Goal: Information Seeking & Learning: Learn about a topic

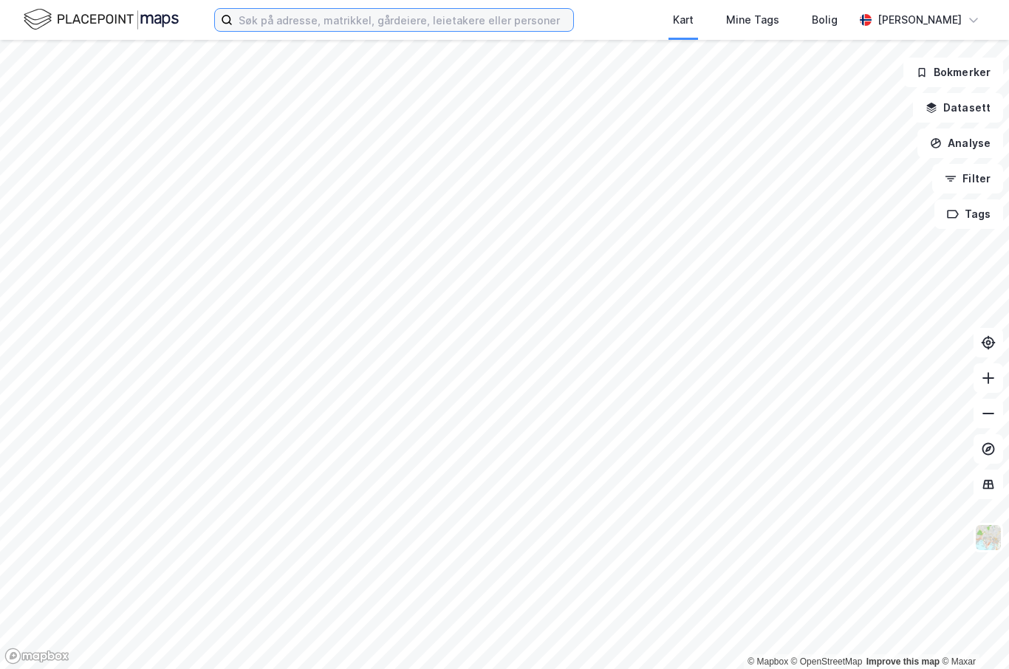
click at [340, 24] on input at bounding box center [403, 20] width 340 height 22
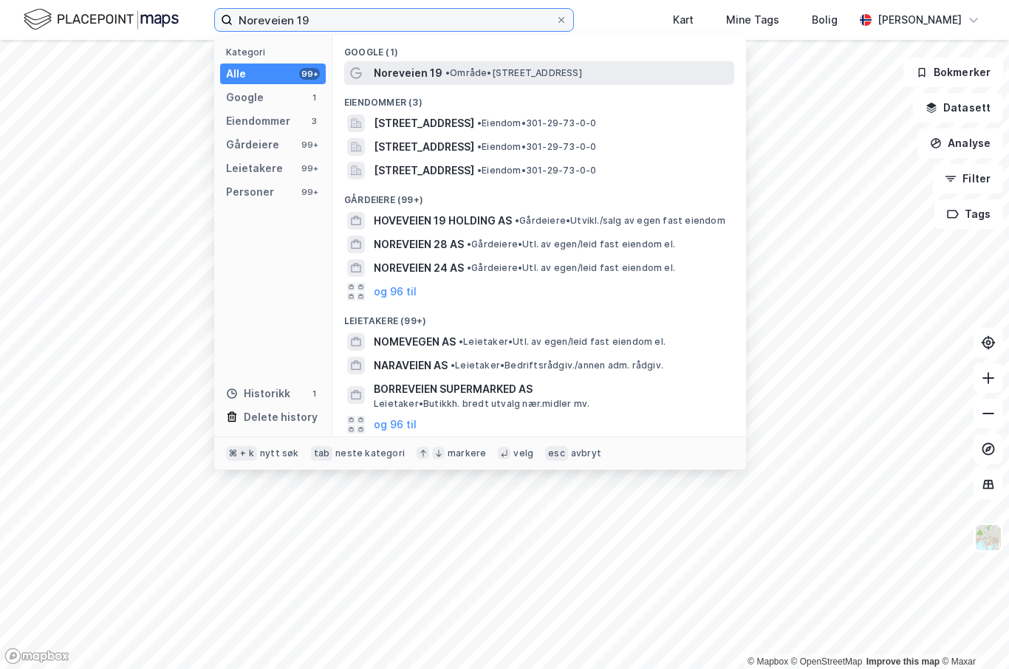
type input "Noreveien 19"
click at [552, 75] on span "• Område • [STREET_ADDRESS]" at bounding box center [513, 73] width 137 height 12
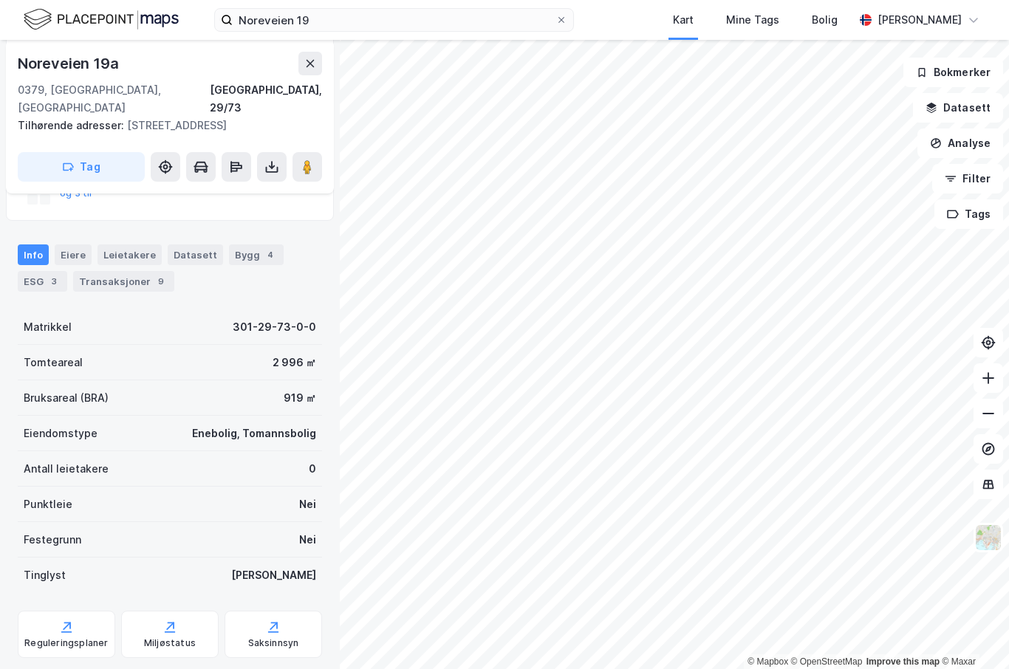
scroll to position [150, 0]
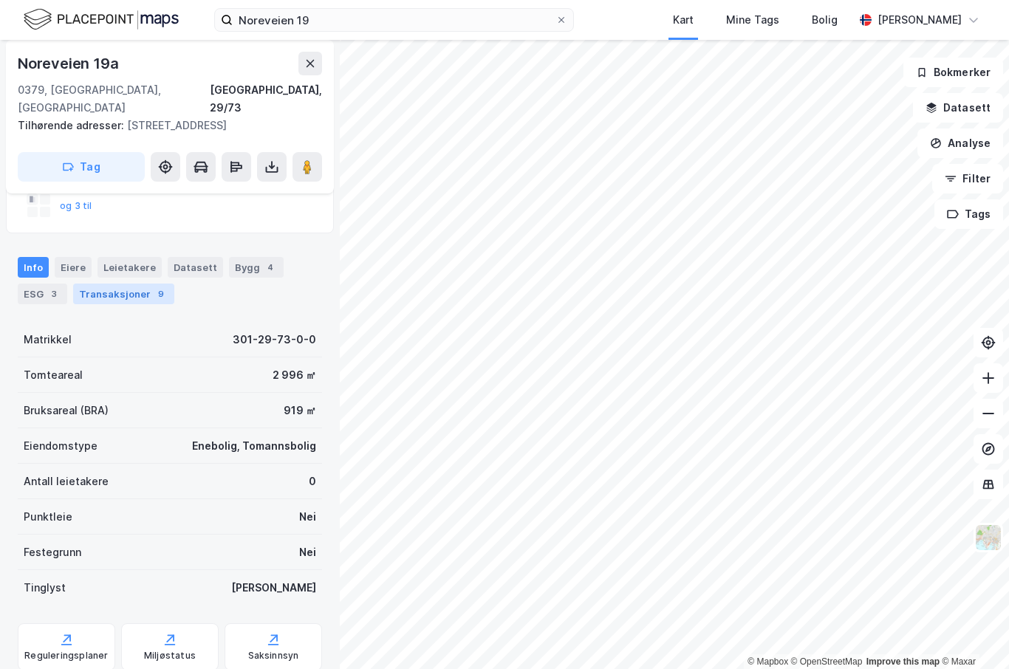
click at [132, 284] on div "Transaksjoner 9" at bounding box center [123, 294] width 101 height 21
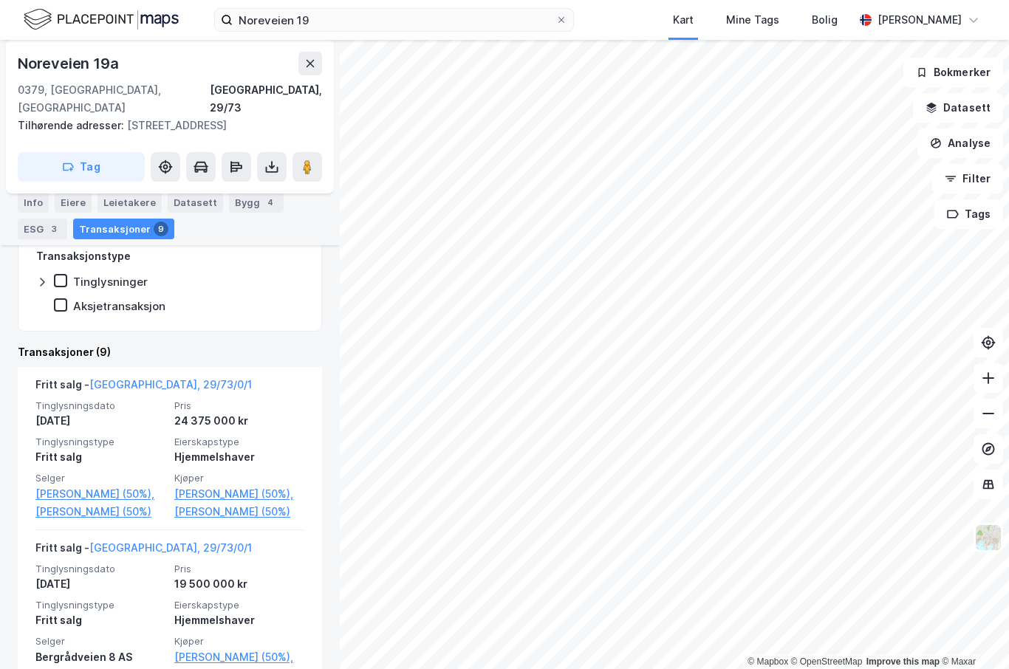
scroll to position [368, 0]
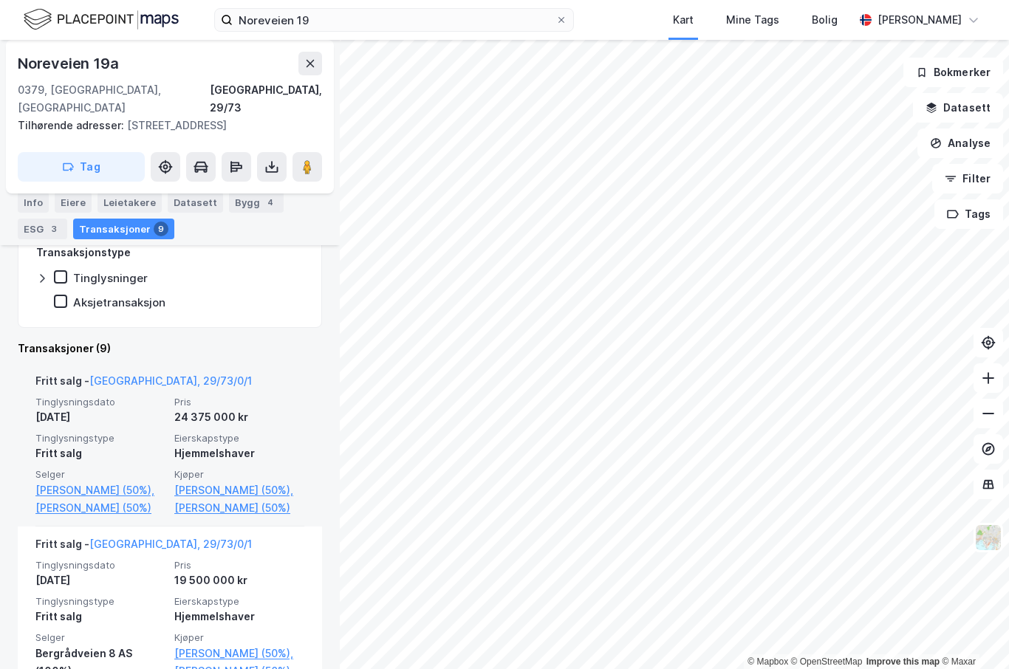
click at [147, 445] on div "Fritt salg" at bounding box center [100, 454] width 130 height 18
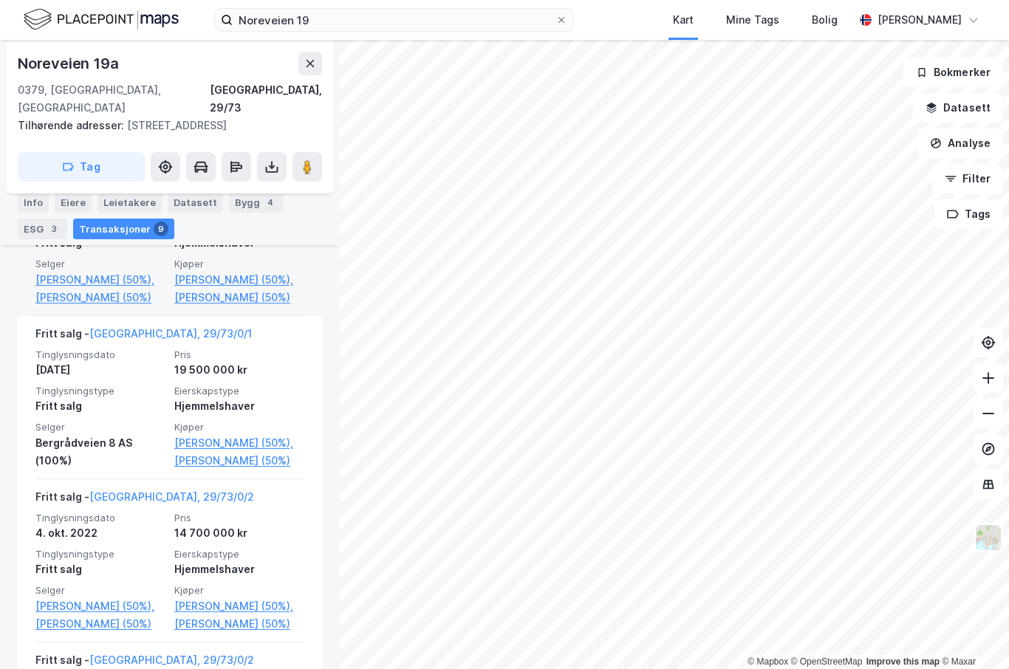
scroll to position [577, 0]
